Goal: Find specific page/section: Find specific page/section

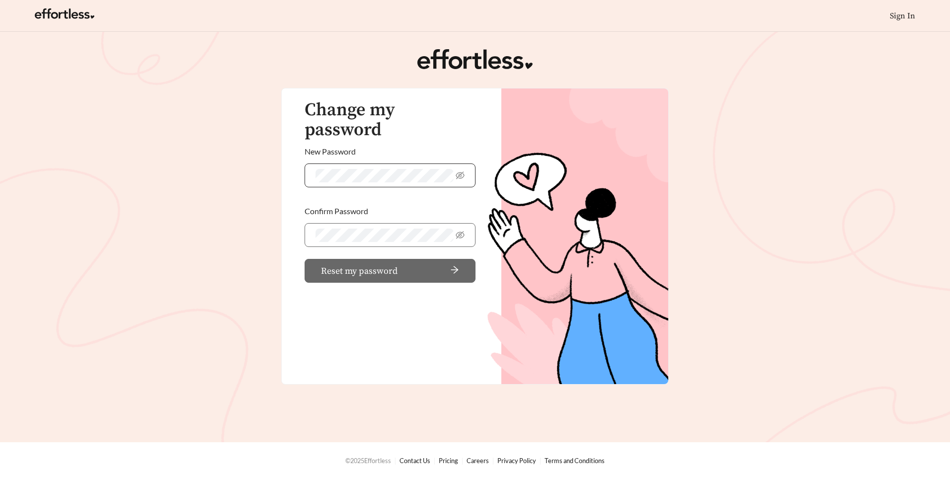
click at [353, 163] on span at bounding box center [390, 175] width 171 height 24
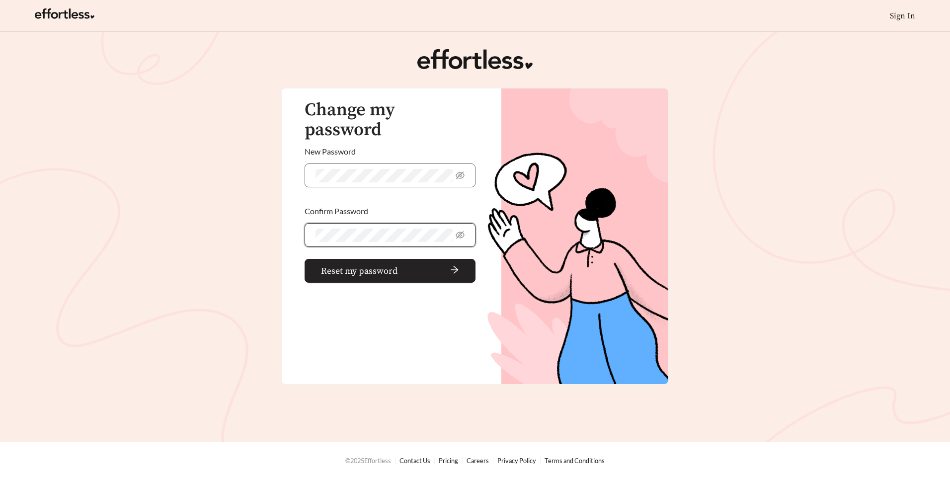
click at [368, 166] on span "Reset my password" at bounding box center [359, 270] width 77 height 13
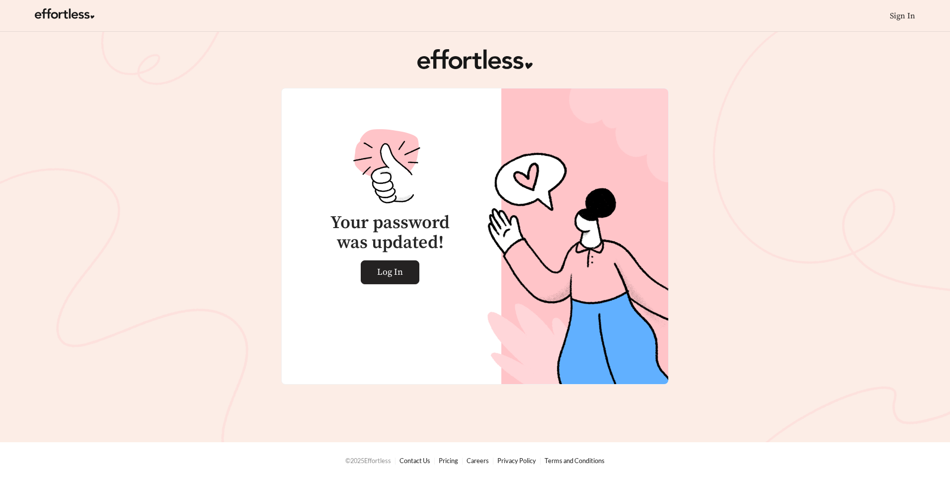
click at [368, 166] on span "Log In" at bounding box center [390, 272] width 26 height 23
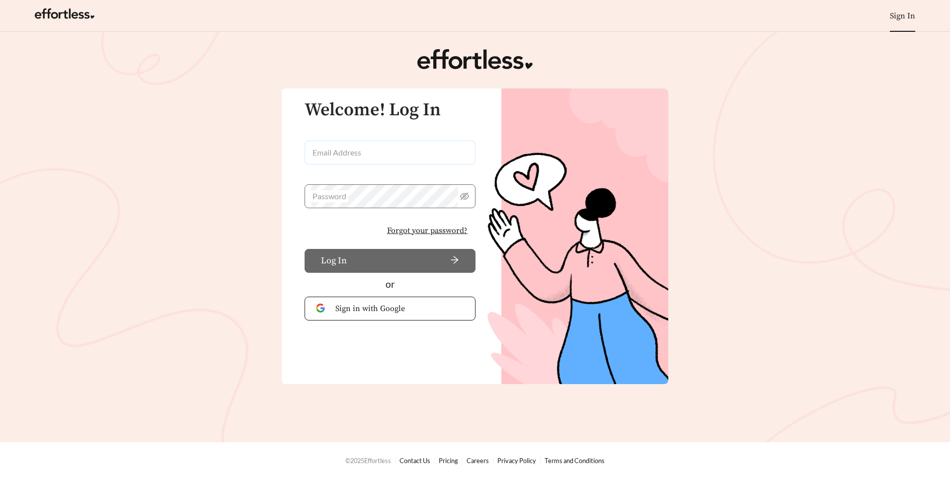
click at [353, 153] on input "Email Address" at bounding box center [390, 153] width 171 height 24
type input "**********"
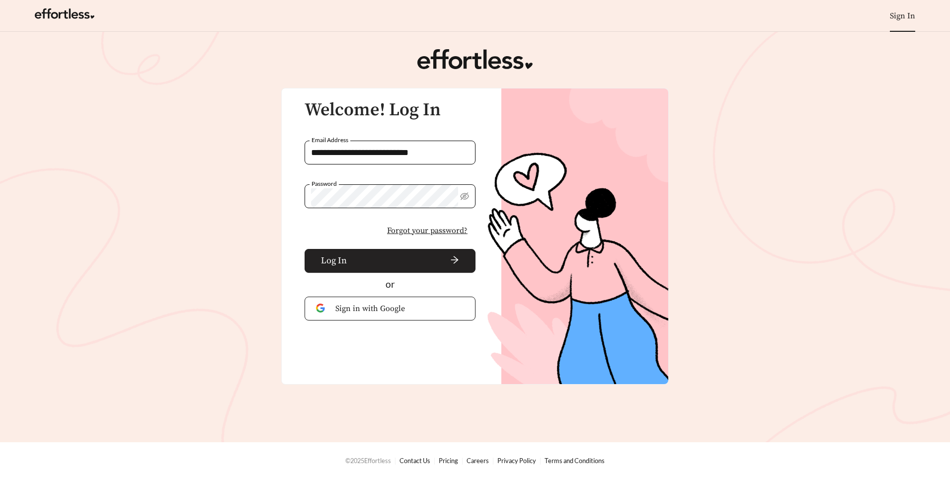
click at [367, 260] on span "arrow-right" at bounding box center [405, 260] width 108 height 11
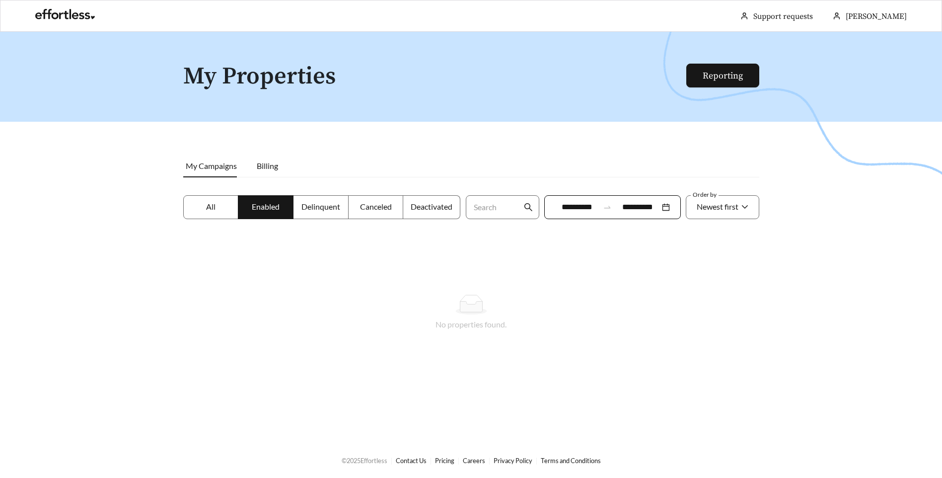
click at [206, 211] on span "All" at bounding box center [210, 206] width 9 height 9
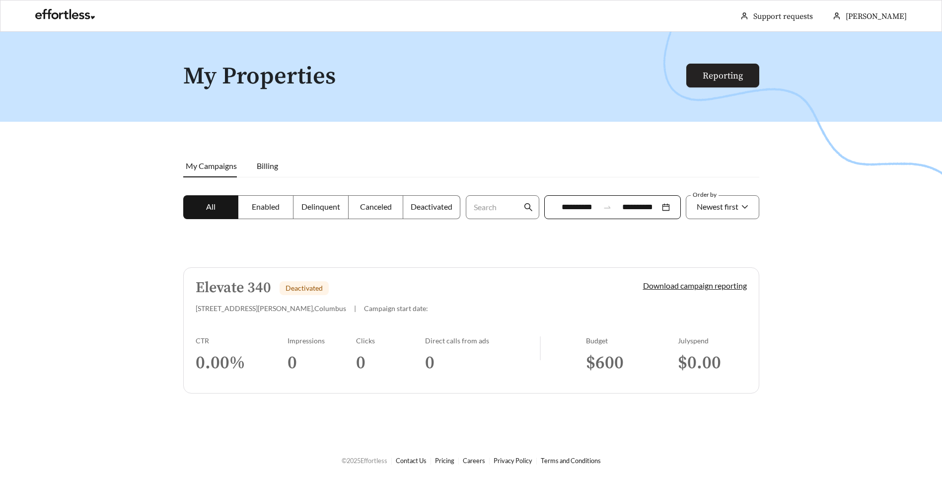
click at [713, 71] on link "Reporting" at bounding box center [723, 75] width 40 height 11
